Goal: Find specific page/section: Find specific page/section

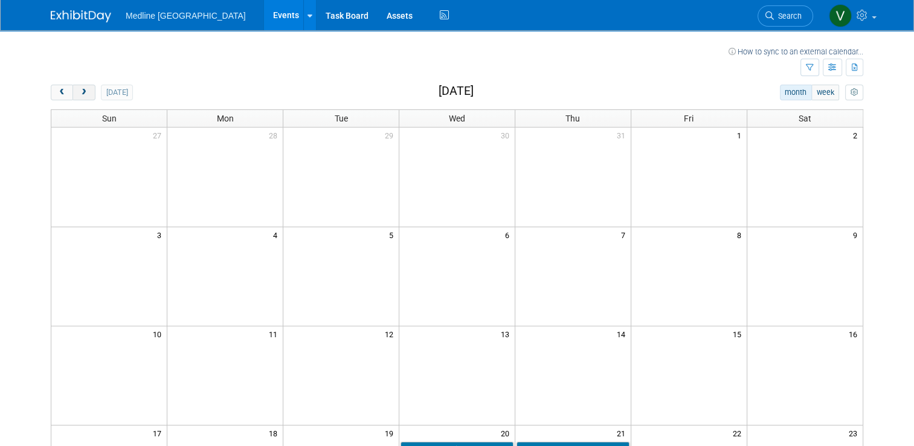
click at [79, 91] on span "next" at bounding box center [83, 93] width 9 height 8
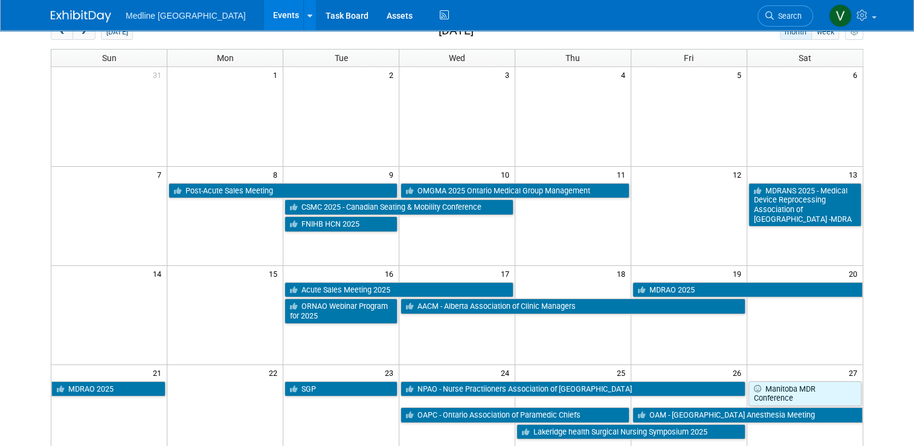
scroll to position [181, 0]
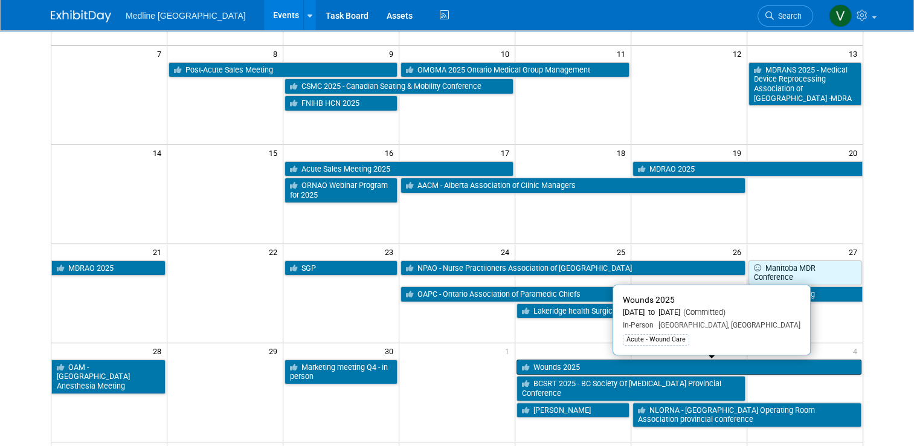
click at [597, 364] on link "Wounds 2025" at bounding box center [689, 368] width 345 height 16
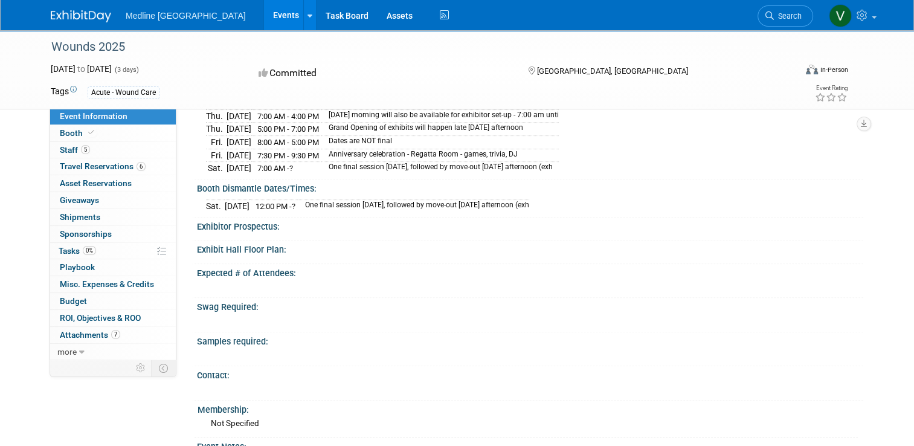
scroll to position [302, 0]
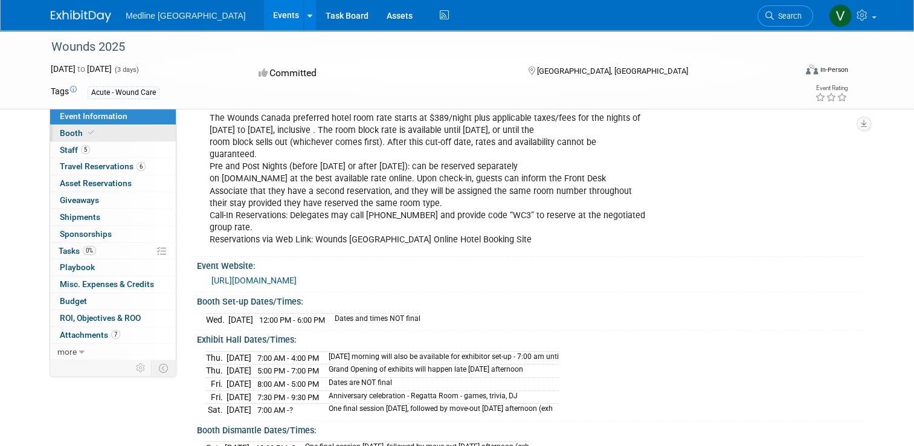
click at [60, 137] on span "Booth" at bounding box center [78, 133] width 37 height 10
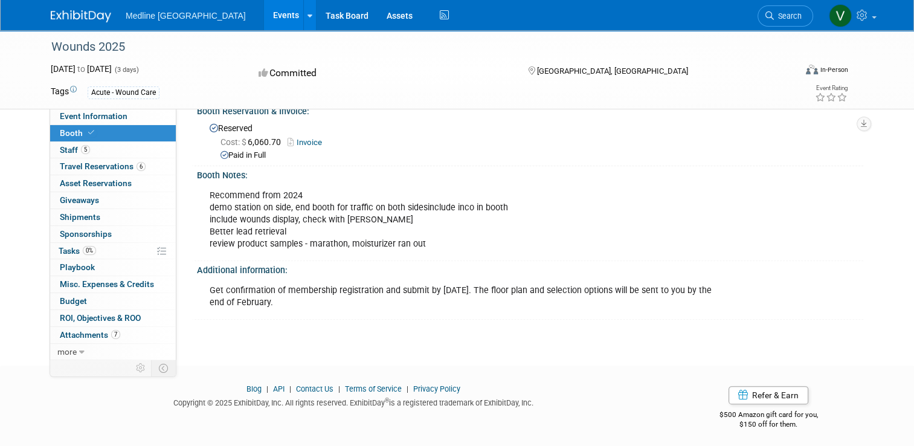
scroll to position [130, 0]
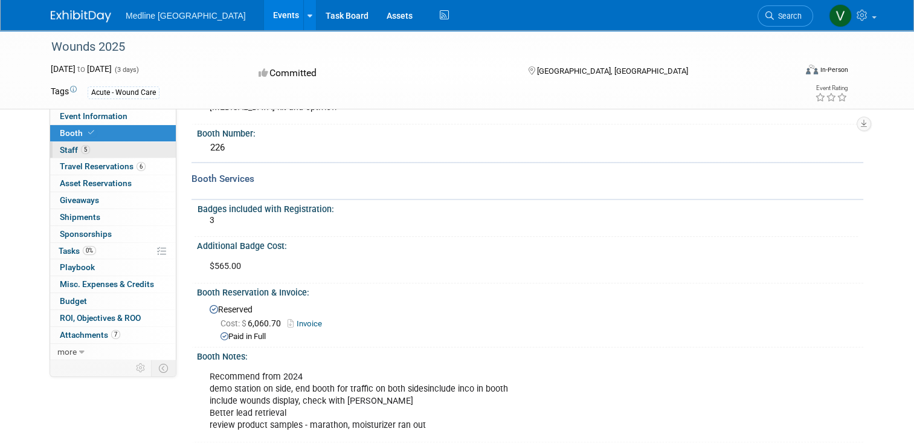
click at [74, 153] on span "Staff 5" at bounding box center [75, 150] width 30 height 10
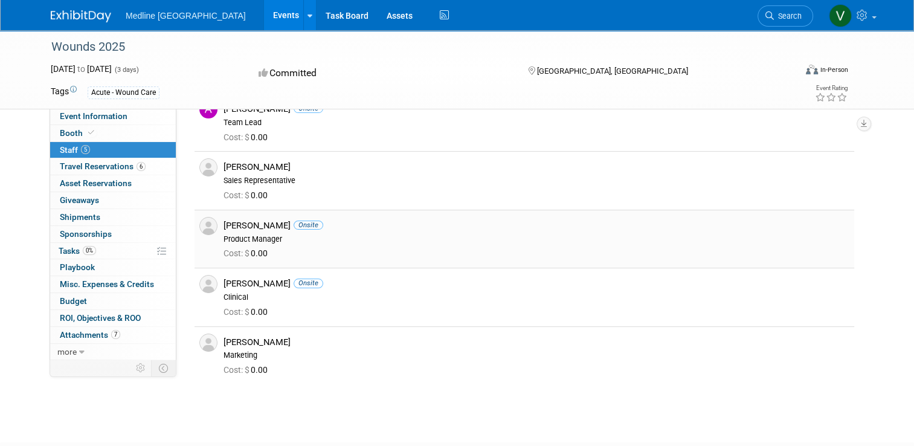
scroll to position [0, 0]
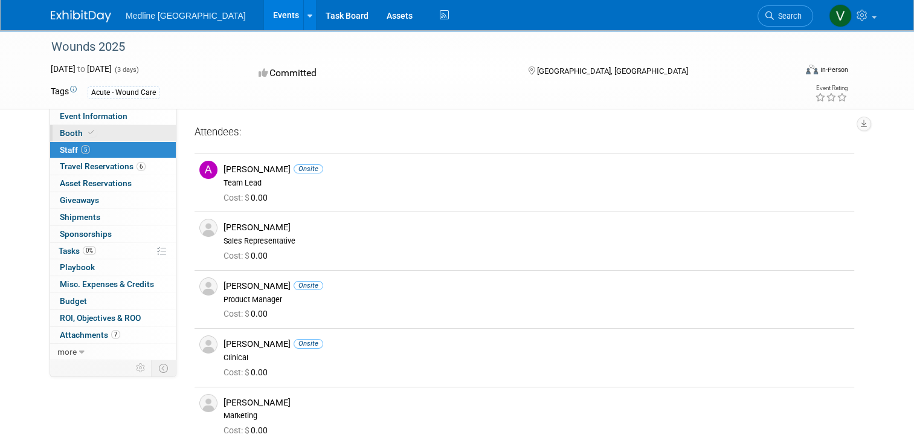
click at [88, 135] on icon at bounding box center [91, 132] width 6 height 7
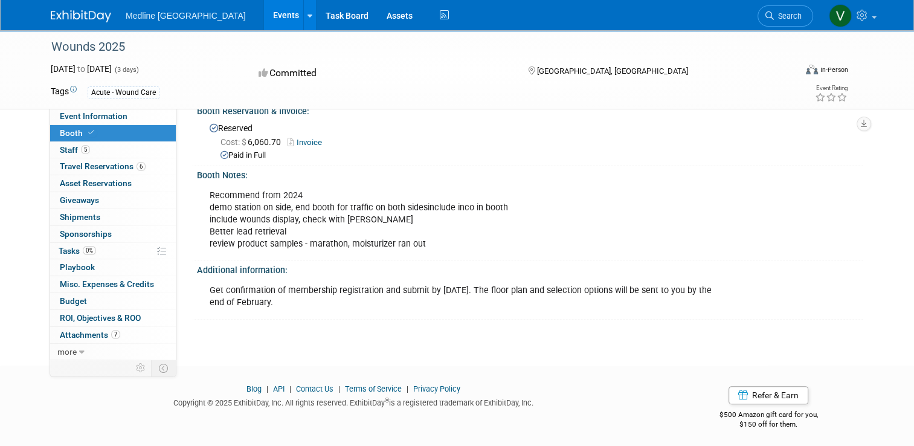
scroll to position [69, 0]
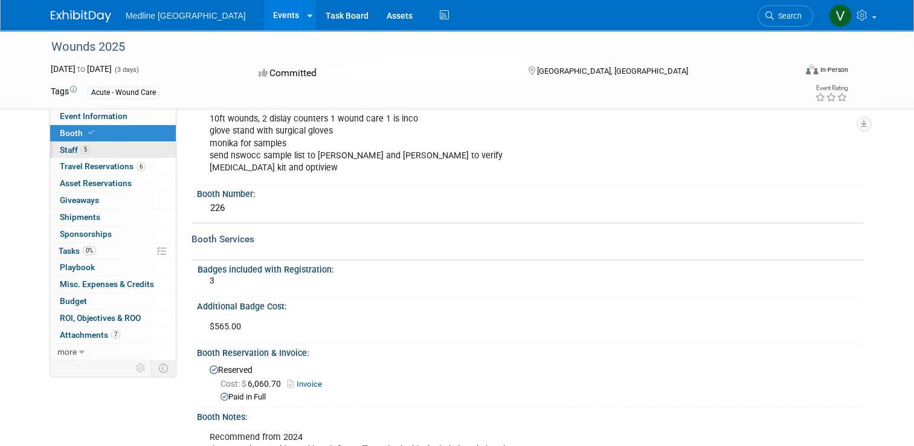
click at [61, 150] on span "Staff 5" at bounding box center [75, 150] width 30 height 10
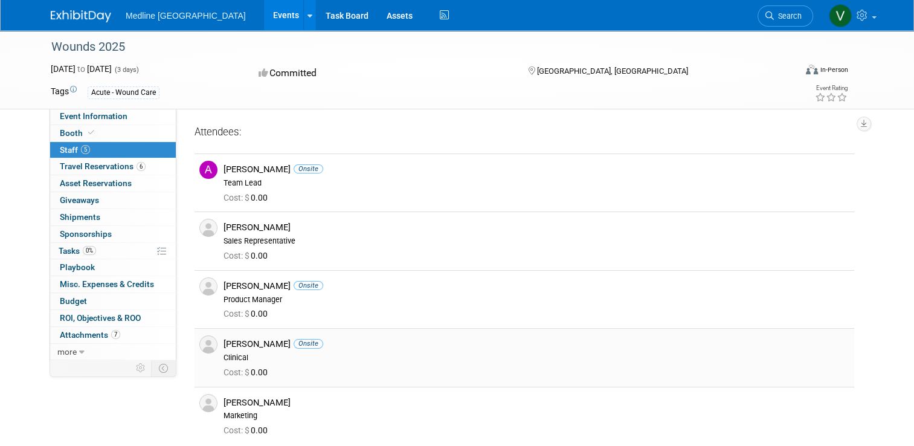
scroll to position [140, 0]
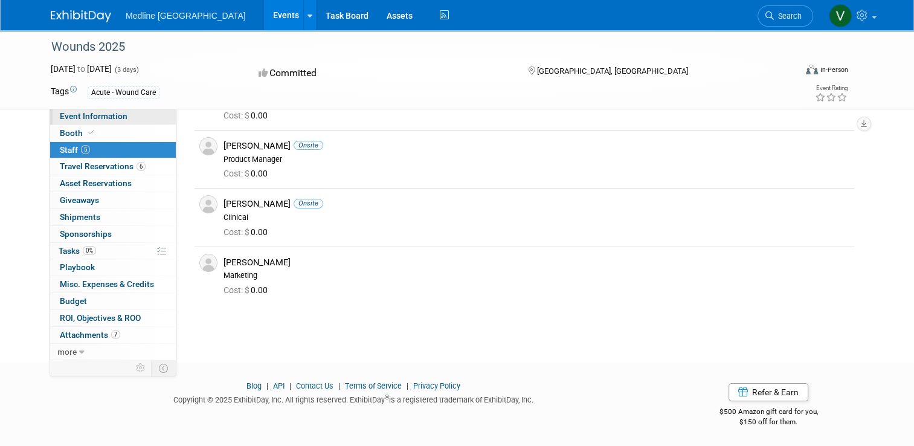
click at [77, 121] on span "Event Information" at bounding box center [94, 116] width 68 height 10
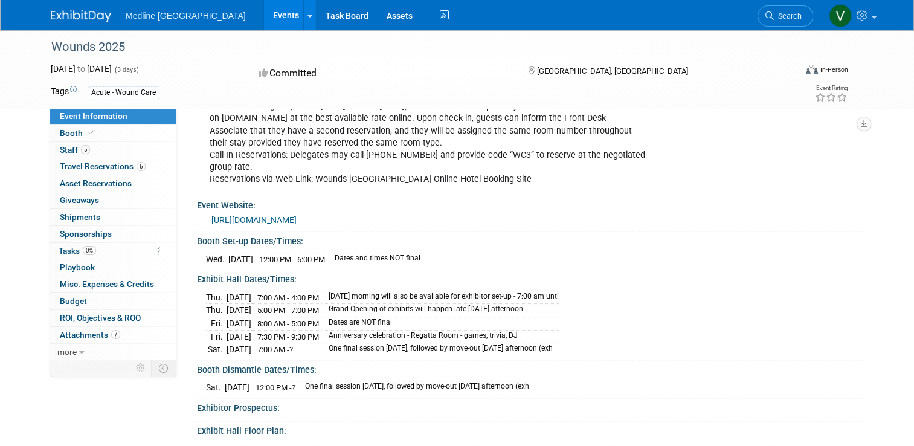
scroll to position [423, 0]
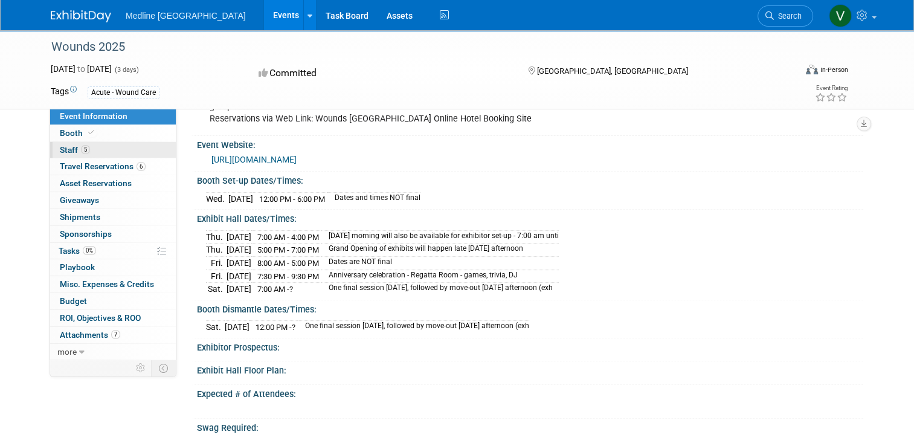
click at [69, 153] on span "Staff 5" at bounding box center [75, 150] width 30 height 10
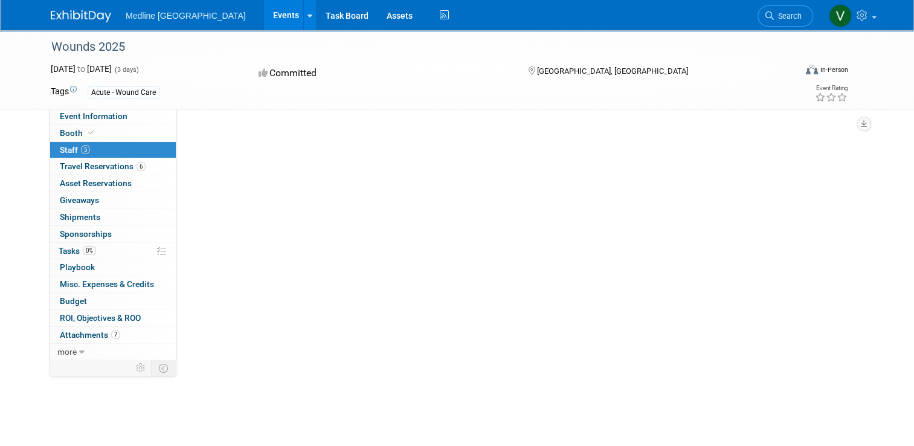
scroll to position [0, 0]
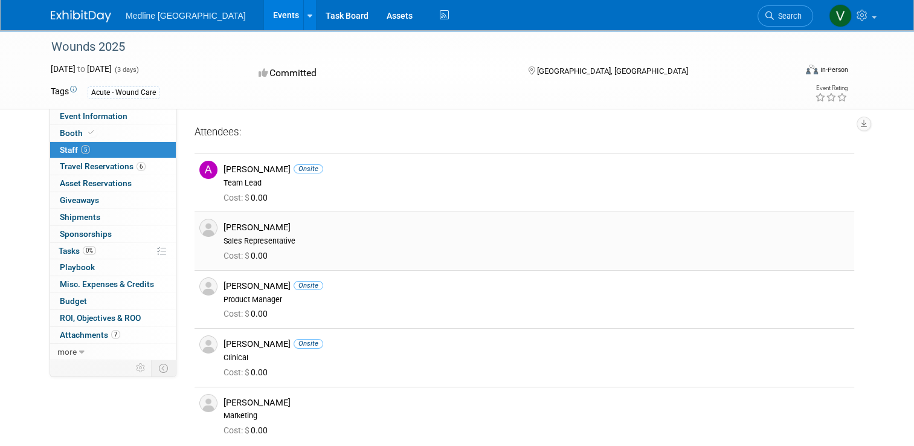
drag, startPoint x: 268, startPoint y: 225, endPoint x: 218, endPoint y: 225, distance: 50.8
click at [224, 225] on div "[PERSON_NAME]" at bounding box center [537, 227] width 626 height 11
copy div "[PERSON_NAME]"
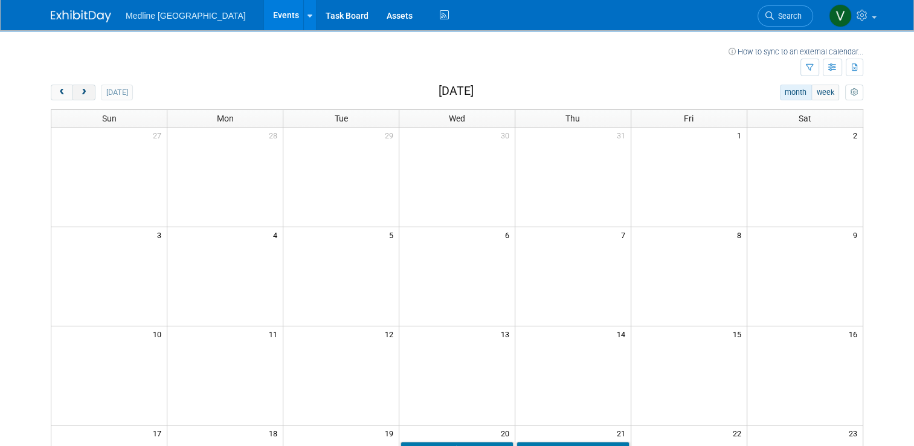
click at [78, 97] on button "next" at bounding box center [84, 93] width 22 height 16
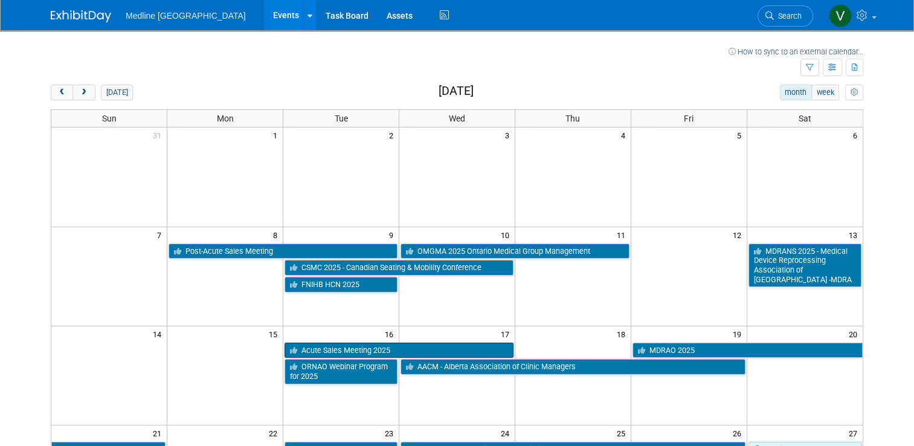
scroll to position [60, 0]
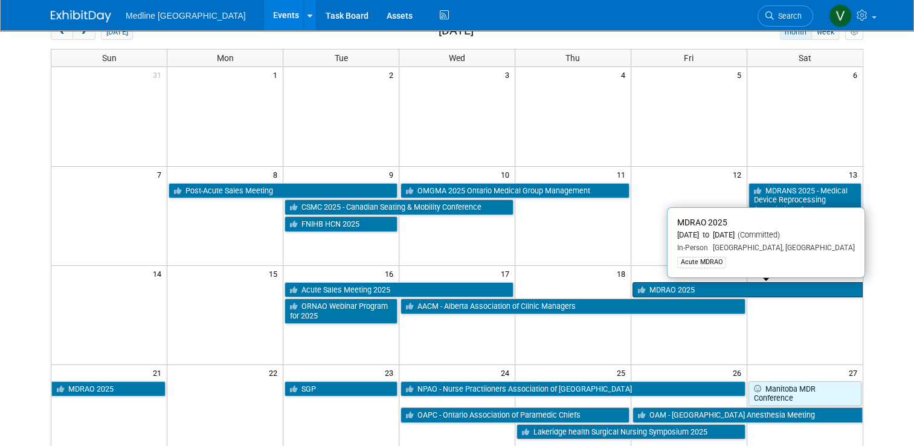
click at [675, 288] on link "MDRAO 2025" at bounding box center [748, 290] width 230 height 16
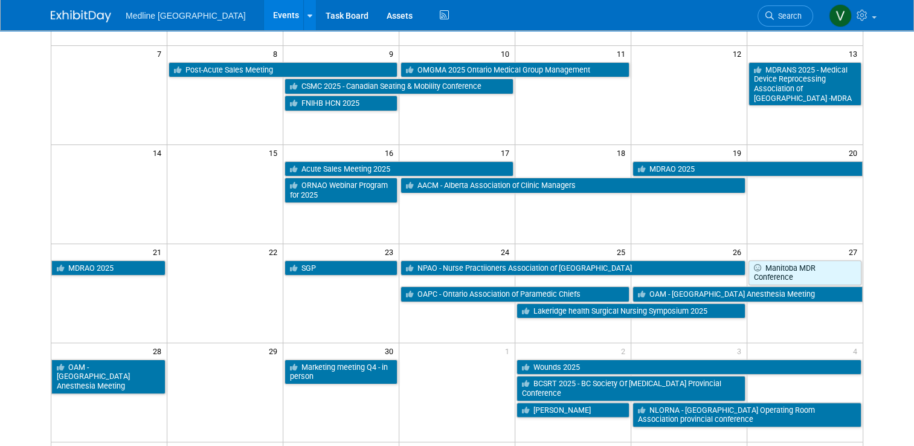
scroll to position [242, 0]
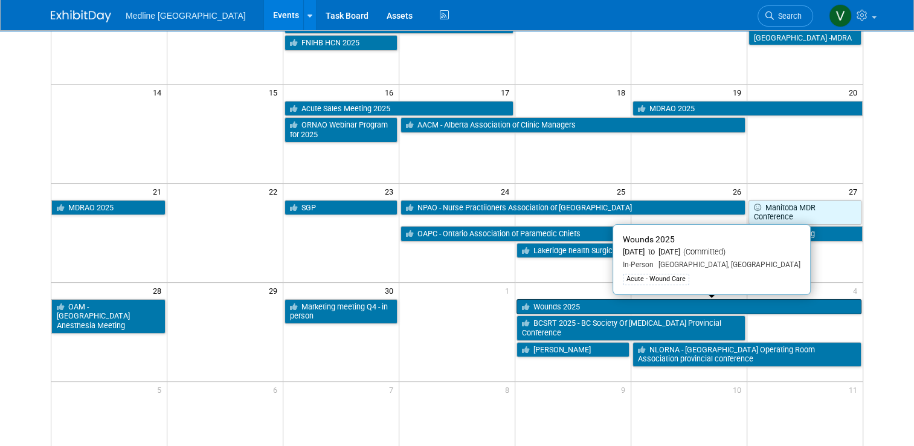
click at [604, 303] on link "Wounds 2025" at bounding box center [689, 307] width 345 height 16
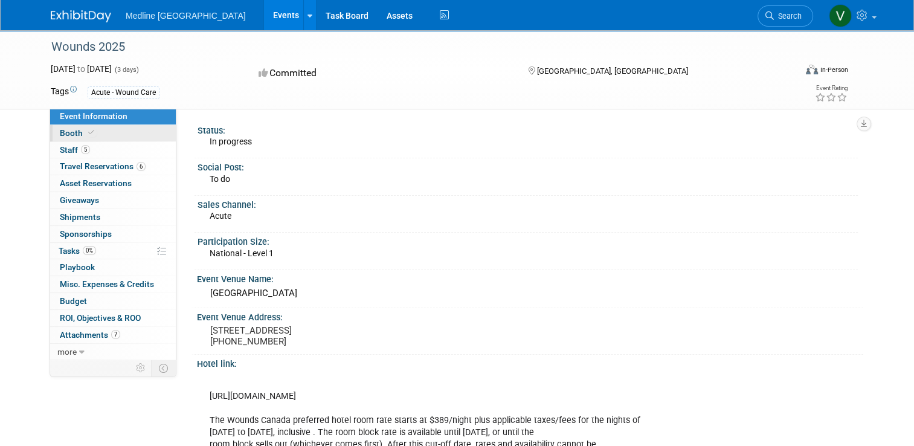
click at [69, 138] on span "Booth" at bounding box center [78, 133] width 37 height 10
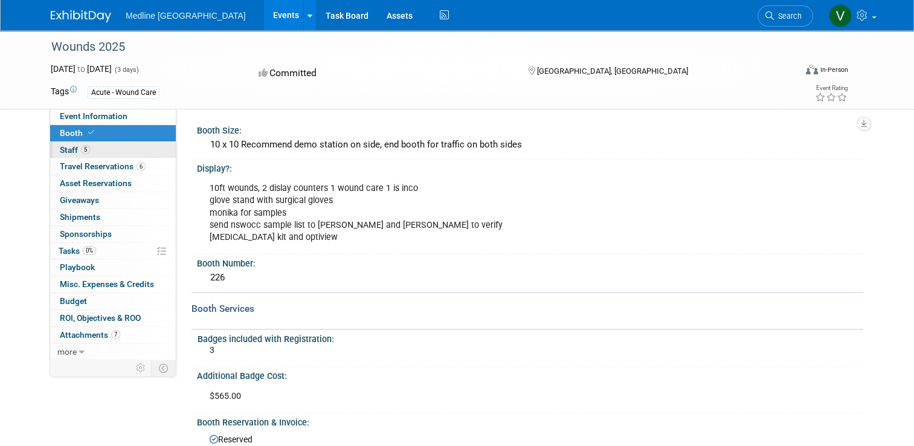
click at [81, 152] on span "5" at bounding box center [85, 149] width 9 height 9
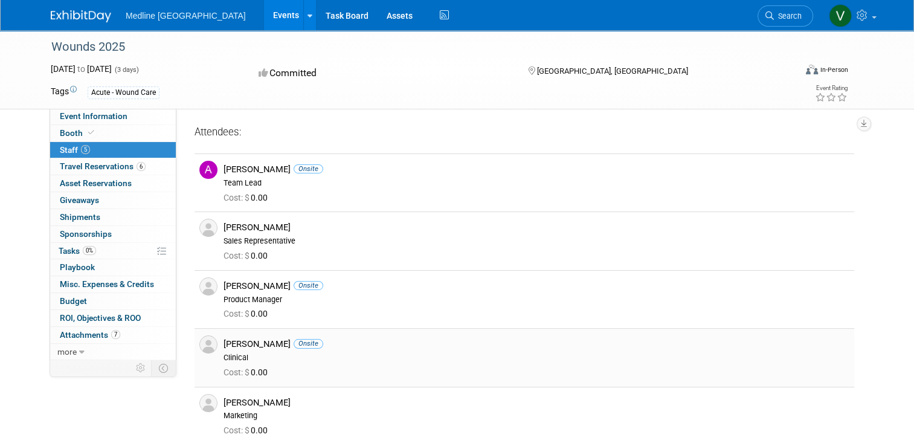
scroll to position [60, 0]
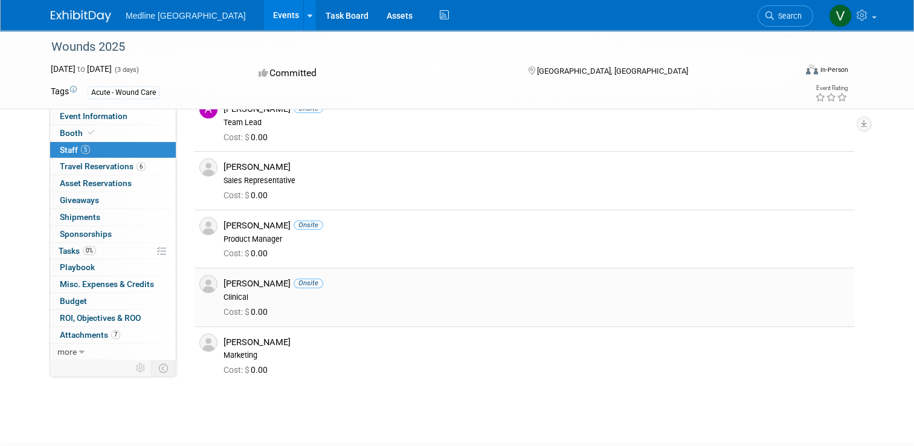
drag, startPoint x: 260, startPoint y: 281, endPoint x: 215, endPoint y: 284, distance: 44.8
click at [215, 284] on div "[PERSON_NAME] Onsite Clinical" at bounding box center [537, 288] width 644 height 27
drag, startPoint x: 215, startPoint y: 284, endPoint x: 233, endPoint y: 284, distance: 17.5
copy div "[PERSON_NAME]"
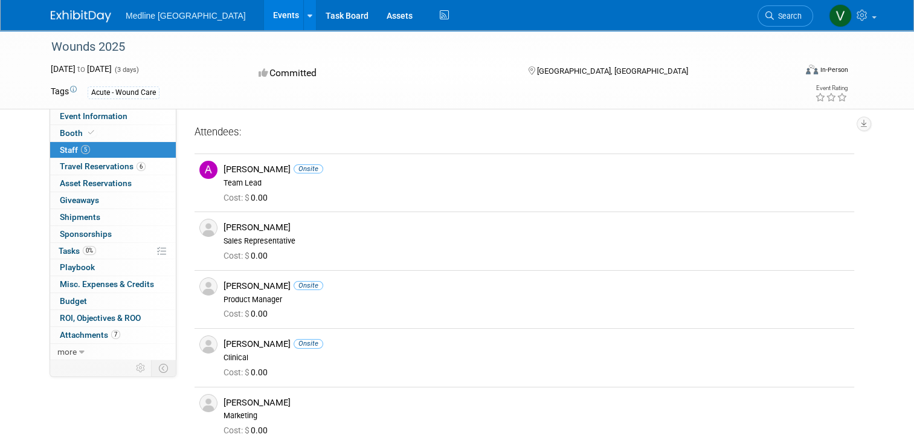
click at [332, 141] on div "Attendees: [PERSON_NAME] Onsite Team Lead" at bounding box center [525, 285] width 660 height 320
